Goal: Information Seeking & Learning: Learn about a topic

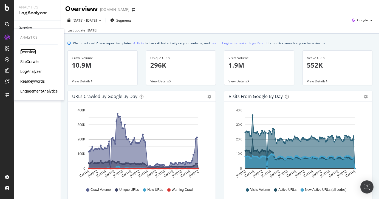
click at [26, 53] on div "Overview" at bounding box center [28, 51] width 16 height 5
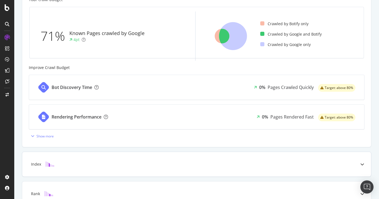
scroll to position [197, 0]
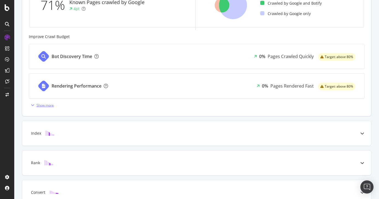
click at [42, 104] on div "Show more" at bounding box center [44, 105] width 17 height 5
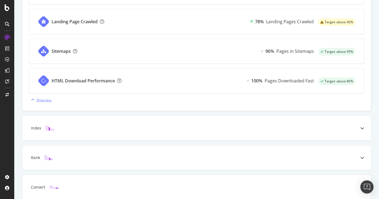
scroll to position [364, 0]
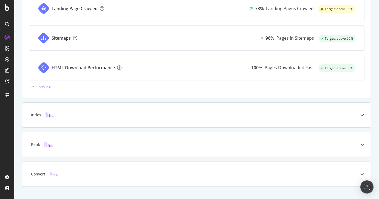
click at [110, 117] on div "Index" at bounding box center [187, 114] width 327 height 5
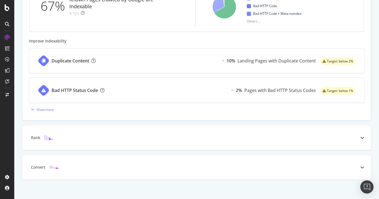
scroll to position [227, 0]
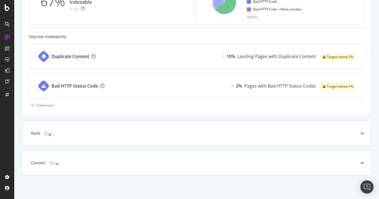
click at [265, 130] on div "Rank" at bounding box center [196, 133] width 348 height 25
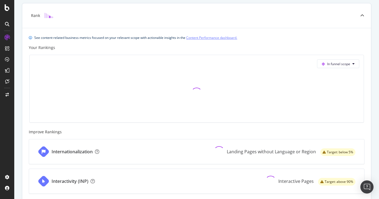
scroll to position [192, 0]
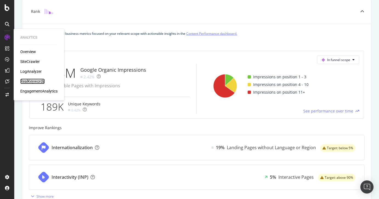
click at [37, 81] on div "RealKeywords" at bounding box center [32, 81] width 24 height 5
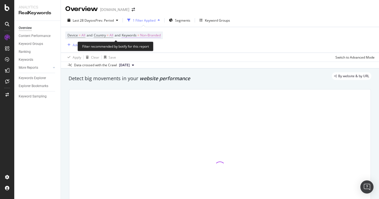
click at [155, 35] on span "Non-Branded" at bounding box center [150, 35] width 21 height 8
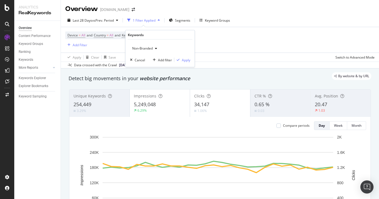
click at [148, 48] on span "Non-Branded" at bounding box center [141, 48] width 23 height 5
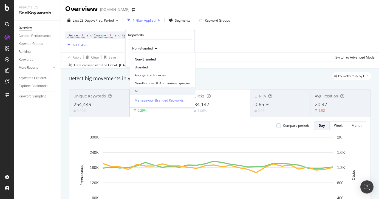
click at [154, 90] on span "All" at bounding box center [162, 90] width 56 height 5
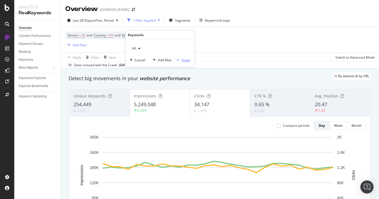
click at [190, 60] on div "Apply" at bounding box center [186, 60] width 8 height 5
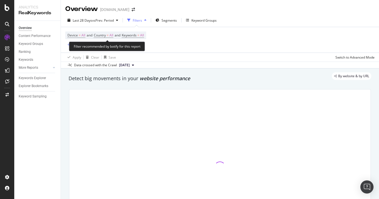
click at [116, 35] on span "Country = All and" at bounding box center [108, 35] width 28 height 5
click at [113, 35] on span "All" at bounding box center [111, 35] width 4 height 8
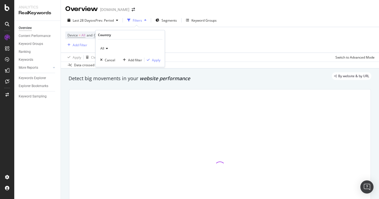
click at [104, 47] on icon at bounding box center [106, 48] width 4 height 3
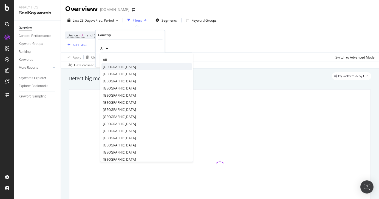
click at [112, 68] on span "[GEOGRAPHIC_DATA]" at bounding box center [119, 66] width 33 height 5
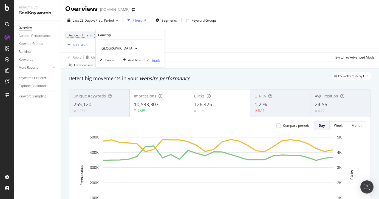
click at [155, 59] on div "Apply" at bounding box center [156, 60] width 8 height 5
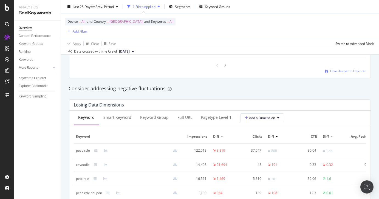
scroll to position [608, 0]
click at [306, 92] on div "Consider addressing negative fluctuations" at bounding box center [219, 88] width 302 height 7
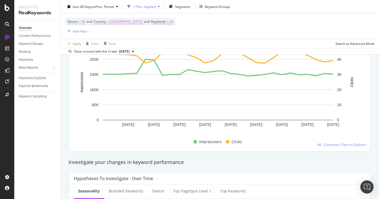
scroll to position [0, 0]
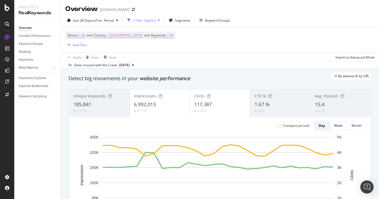
click at [109, 104] on div "185,841" at bounding box center [99, 104] width 52 height 7
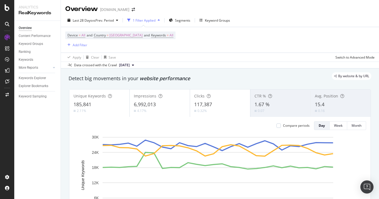
click at [281, 104] on div "1.67 %" at bounding box center [280, 104] width 52 height 7
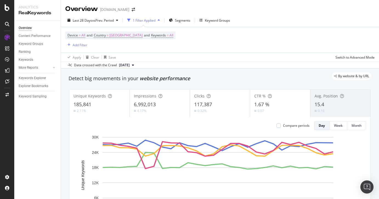
click at [332, 105] on div "15.4" at bounding box center [340, 104] width 52 height 7
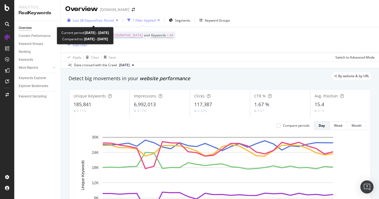
click at [104, 20] on span "vs Prev. Period" at bounding box center [103, 20] width 22 height 5
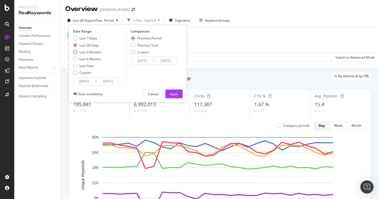
click at [92, 53] on div "Last 3 Months" at bounding box center [89, 52] width 21 height 5
type input "[DATE]"
click at [176, 96] on div "Apply" at bounding box center [174, 94] width 8 height 5
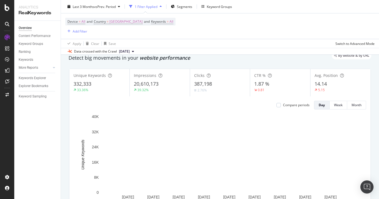
scroll to position [21, 0]
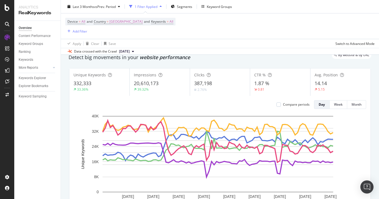
click at [98, 82] on div "332,333" at bounding box center [99, 83] width 52 height 7
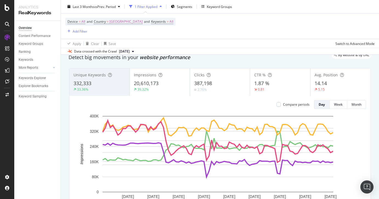
click at [102, 82] on div "332,333" at bounding box center [99, 83] width 52 height 7
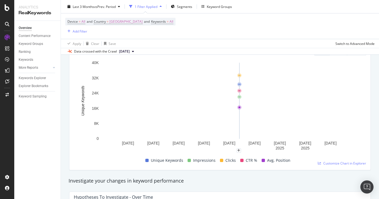
scroll to position [76, 0]
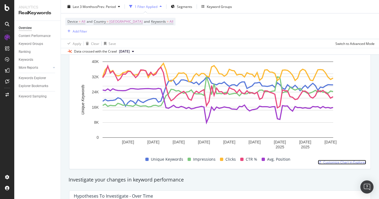
click at [344, 160] on span "Customize Chart in Explorer" at bounding box center [344, 162] width 43 height 5
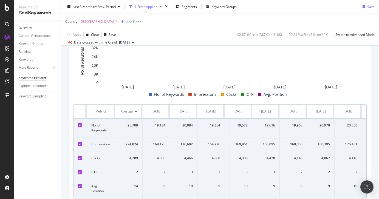
scroll to position [63, 0]
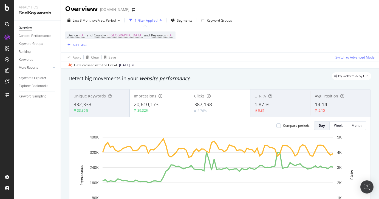
click at [350, 58] on div "Switch to Advanced Mode" at bounding box center [354, 57] width 39 height 5
click at [350, 58] on div "Switch back to Simple mode" at bounding box center [353, 57] width 42 height 5
click at [350, 58] on div "Switch to Advanced Mode" at bounding box center [354, 57] width 39 height 5
click at [350, 58] on div "Switch back to Simple mode" at bounding box center [353, 57] width 42 height 5
click at [95, 104] on div "332,333" at bounding box center [99, 104] width 52 height 7
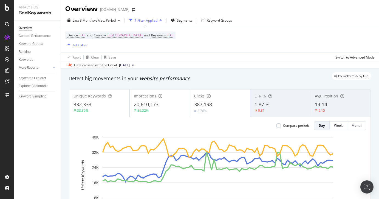
click at [290, 106] on div "1.87 %" at bounding box center [280, 104] width 52 height 7
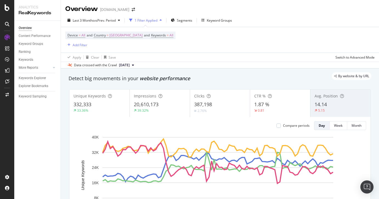
click at [94, 105] on div "332,333" at bounding box center [99, 104] width 52 height 7
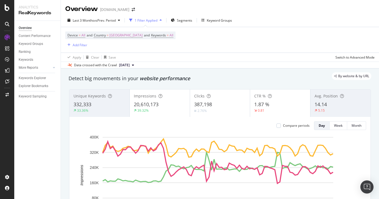
click at [94, 105] on div "332,333" at bounding box center [99, 104] width 52 height 7
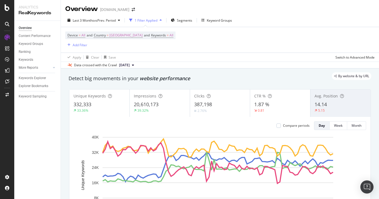
click at [158, 101] on div "20,610,173" at bounding box center [160, 104] width 52 height 7
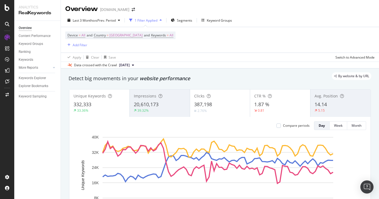
click at [158, 101] on div "20,610,173" at bounding box center [160, 104] width 52 height 7
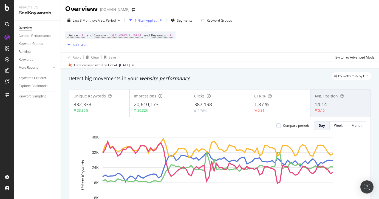
click at [209, 104] on span "387,198" at bounding box center [203, 104] width 18 height 7
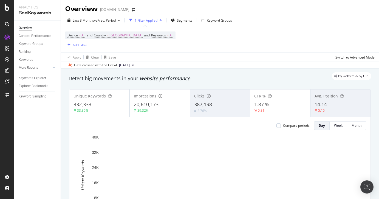
click at [209, 104] on span "387,198" at bounding box center [203, 104] width 18 height 7
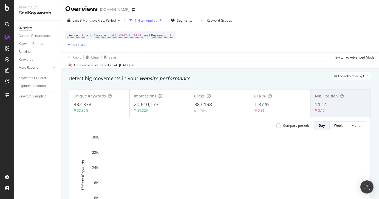
click at [286, 104] on div "1.87 %" at bounding box center [280, 104] width 52 height 7
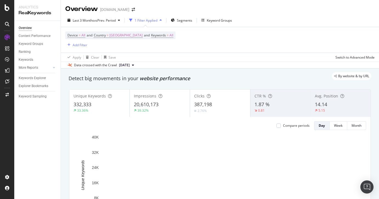
click at [286, 104] on div "1.87 %" at bounding box center [280, 104] width 52 height 7
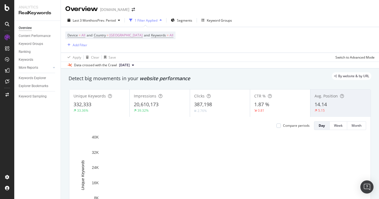
click at [286, 104] on div "1.87 %" at bounding box center [280, 104] width 52 height 7
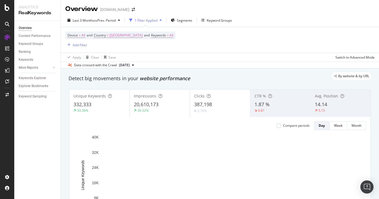
click at [286, 104] on div "1.87 %" at bounding box center [280, 104] width 52 height 7
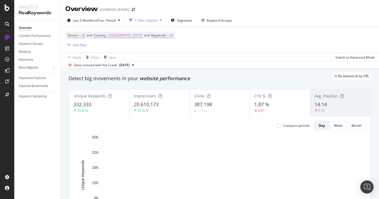
click at [339, 106] on div "14.14" at bounding box center [340, 104] width 52 height 7
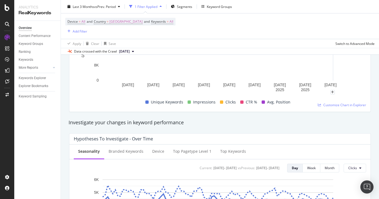
scroll to position [141, 0]
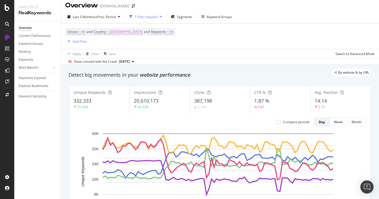
scroll to position [0, 0]
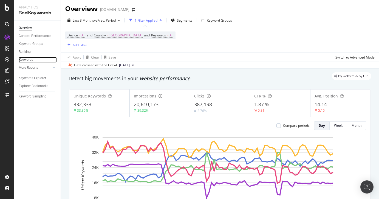
click at [31, 61] on div "Keywords" at bounding box center [26, 60] width 15 height 6
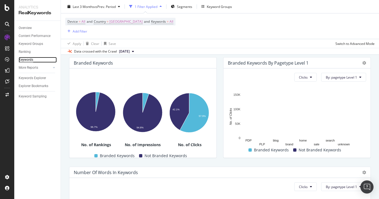
scroll to position [100, 0]
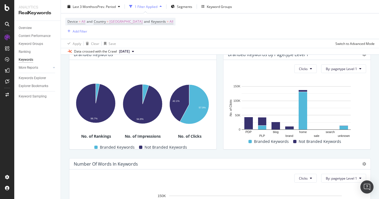
click at [369, 90] on div "Branded Keywords By pagetype Level 1 Clicks By: pagetype Level 1 Hold CMD (⌘) w…" at bounding box center [297, 99] width 154 height 110
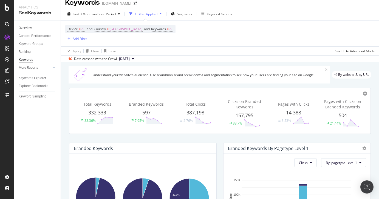
scroll to position [0, 0]
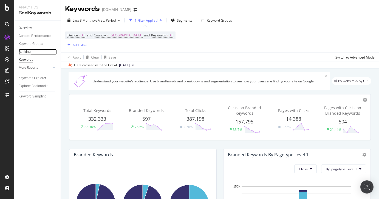
click at [28, 51] on div "Ranking" at bounding box center [25, 52] width 12 height 6
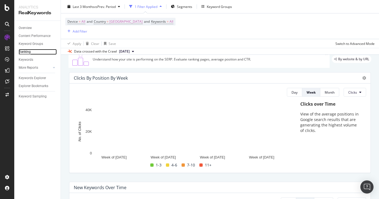
scroll to position [135, 0]
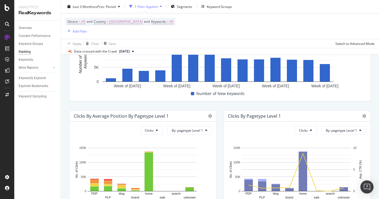
scroll to position [0, 0]
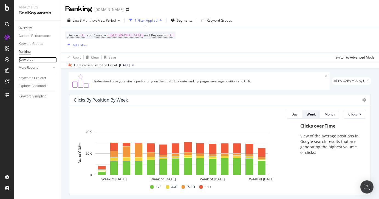
click at [25, 59] on div "Keywords" at bounding box center [26, 60] width 15 height 6
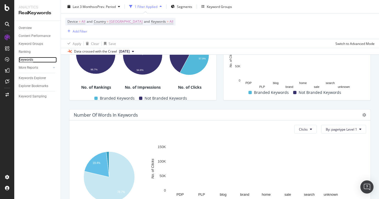
scroll to position [184, 0]
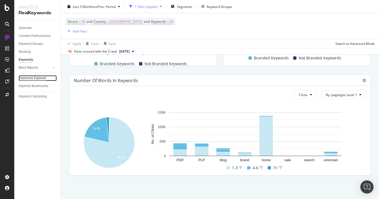
click at [29, 78] on div "Keywords Explorer" at bounding box center [32, 78] width 27 height 6
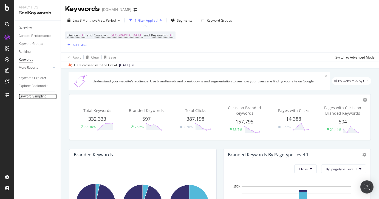
click at [42, 97] on div "Keyword Sampling" at bounding box center [33, 97] width 28 height 6
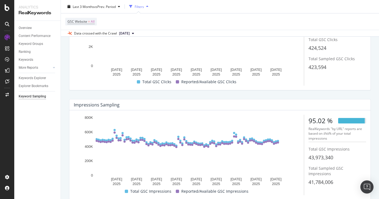
scroll to position [104, 0]
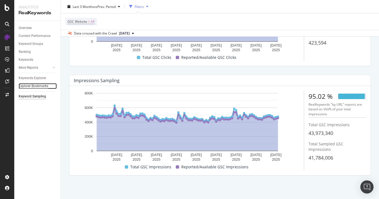
click at [38, 86] on div "Explorer Bookmarks" at bounding box center [34, 86] width 30 height 6
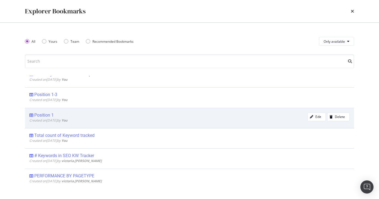
scroll to position [0, 0]
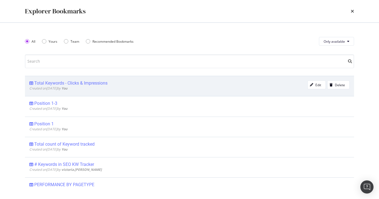
click at [95, 84] on div "Total Keywords - Clicks & Impressions" at bounding box center [70, 83] width 73 height 5
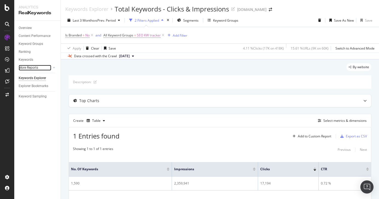
click at [43, 69] on link "More Reports" at bounding box center [35, 68] width 33 height 6
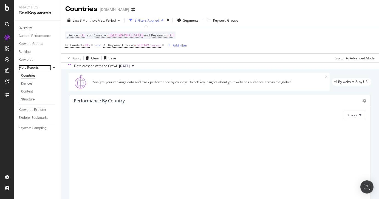
click at [44, 69] on link "More Reports" at bounding box center [35, 68] width 33 height 6
click at [53, 67] on icon at bounding box center [54, 67] width 2 height 3
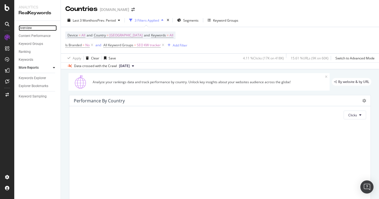
click at [32, 28] on link "Overview" at bounding box center [38, 28] width 38 height 6
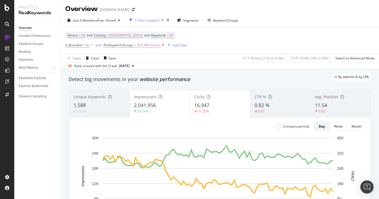
click at [164, 47] on icon at bounding box center [162, 44] width 5 height 5
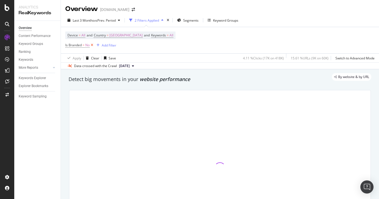
click at [93, 45] on icon at bounding box center [92, 44] width 5 height 5
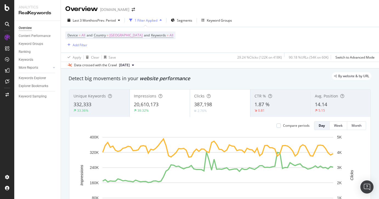
click at [273, 105] on div "1.87 %" at bounding box center [280, 104] width 52 height 7
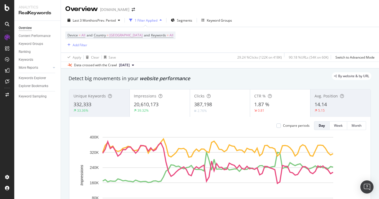
click at [326, 105] on div "14.14" at bounding box center [340, 104] width 52 height 7
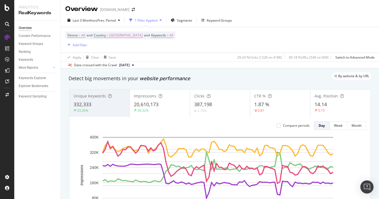
click at [89, 105] on span "332,333" at bounding box center [82, 104] width 18 height 7
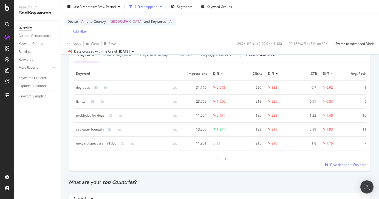
scroll to position [671, 0]
click at [339, 167] on span "Dive deeper in Explorer" at bounding box center [348, 165] width 36 height 5
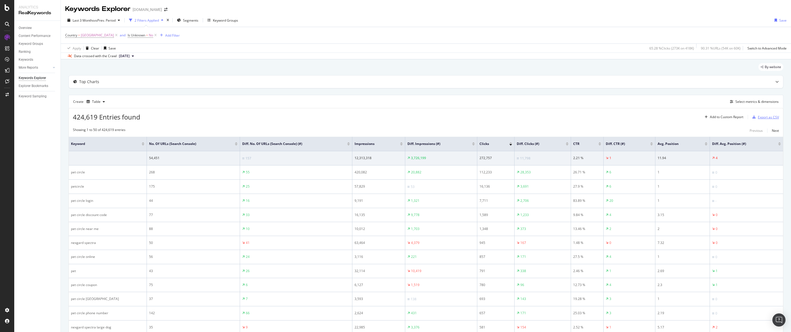
click at [378, 119] on div "Export as CSV" at bounding box center [768, 117] width 21 height 5
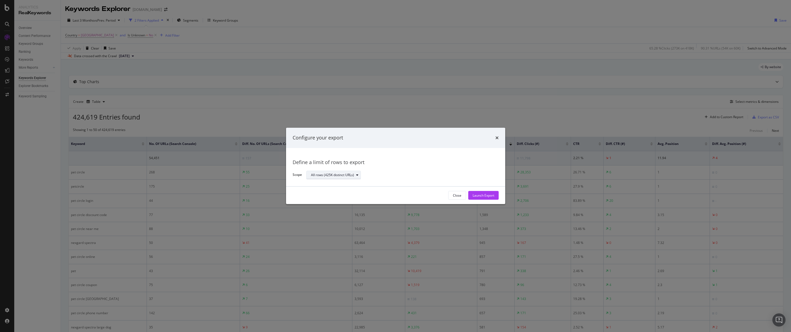
click at [345, 176] on div "All rows (425K distinct URLs)" at bounding box center [332, 175] width 43 height 3
click at [355, 185] on div "All rows (425K distinct URLs)" at bounding box center [336, 184] width 46 height 5
click at [378, 167] on div "Define a limit of rows to export Scope All rows (425K distinct URLs)" at bounding box center [396, 167] width 206 height 25
click at [378, 195] on div "Launch Export" at bounding box center [483, 195] width 22 height 5
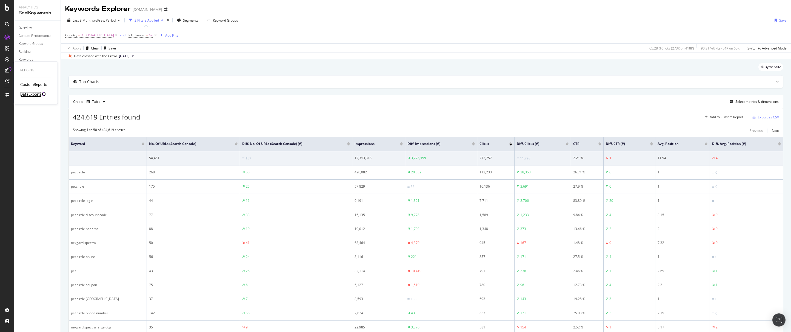
click at [33, 94] on div "DataExports" at bounding box center [30, 94] width 21 height 5
